Goal: Task Accomplishment & Management: Use online tool/utility

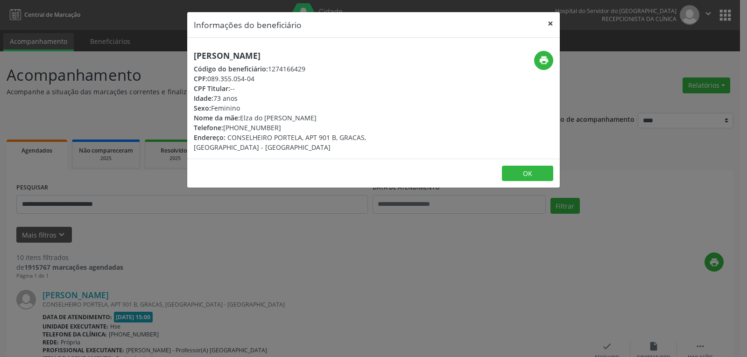
click at [551, 21] on button "×" at bounding box center [550, 23] width 19 height 23
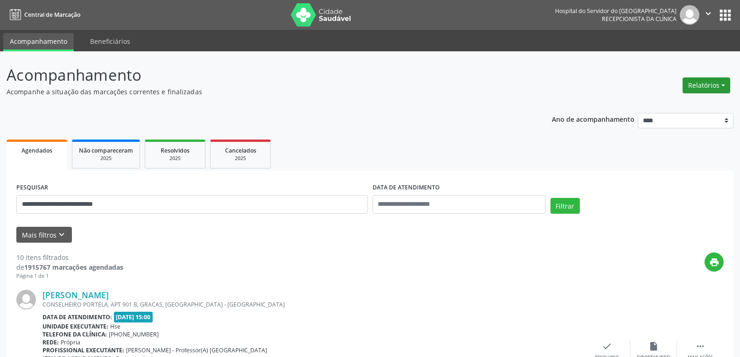
click at [695, 91] on button "Relatórios" at bounding box center [706, 85] width 48 height 16
click at [671, 108] on link "Agendamentos" at bounding box center [680, 105] width 100 height 13
select select "*"
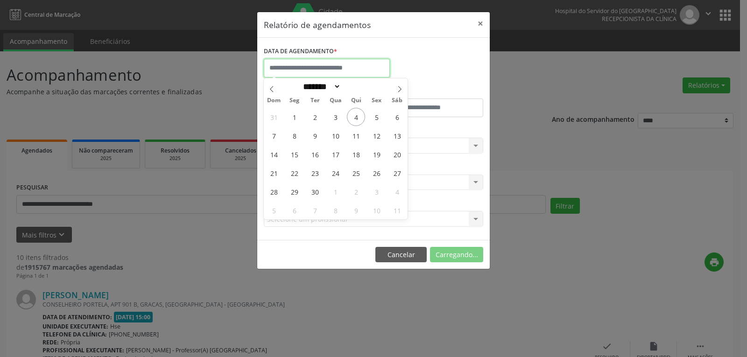
click at [345, 63] on input "text" at bounding box center [327, 68] width 126 height 19
click at [376, 121] on span "5" at bounding box center [376, 117] width 18 height 18
type input "**********"
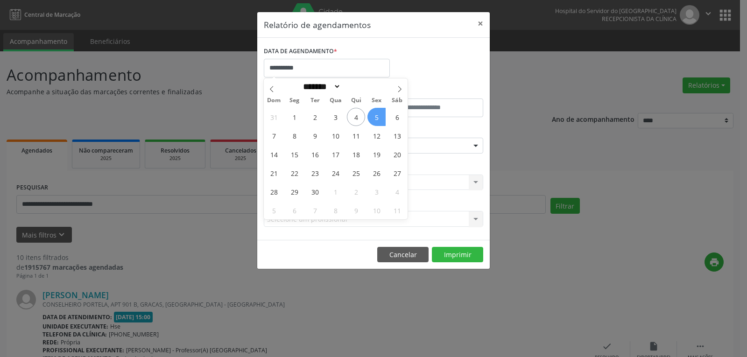
click at [376, 121] on span "5" at bounding box center [376, 117] width 18 height 18
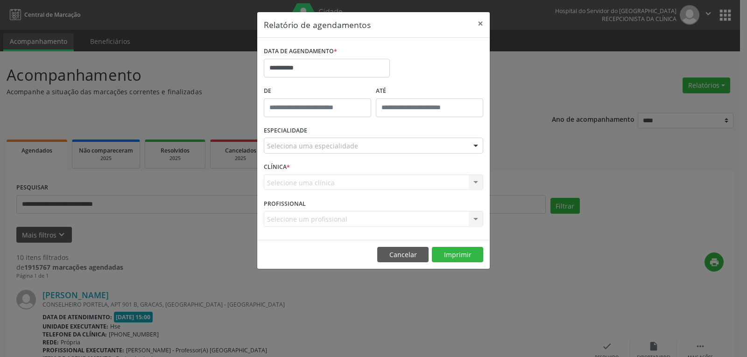
click at [378, 137] on div "ESPECIALIDADE Seleciona uma especialidade Todas as especialidades Alergologia A…" at bounding box center [373, 142] width 224 height 36
click at [379, 139] on div "Seleciona uma especialidade" at bounding box center [373, 146] width 219 height 16
type input "*"
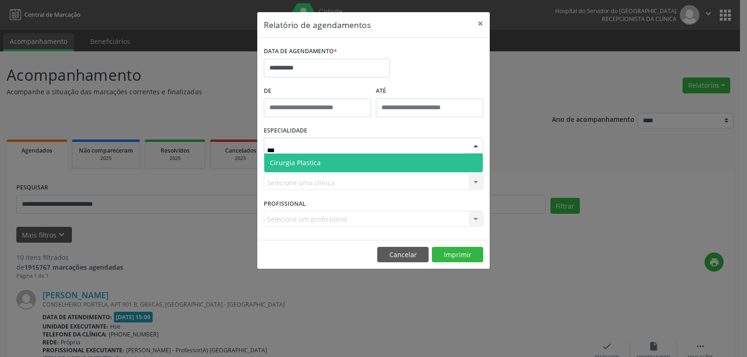
type input "****"
click at [397, 169] on span "Cirurgia Plastica" at bounding box center [373, 163] width 218 height 19
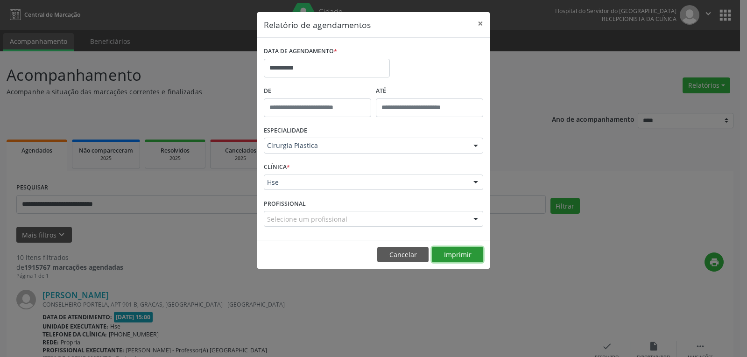
click at [463, 258] on button "Imprimir" at bounding box center [457, 255] width 51 height 16
